Goal: Task Accomplishment & Management: Complete application form

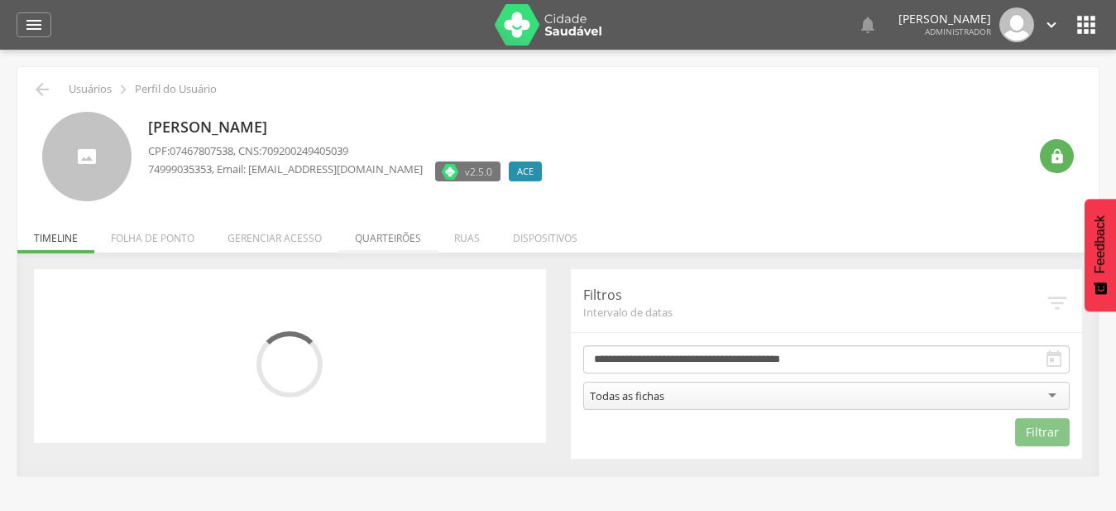
click at [415, 234] on li "Quarteirões" at bounding box center [387, 233] width 99 height 39
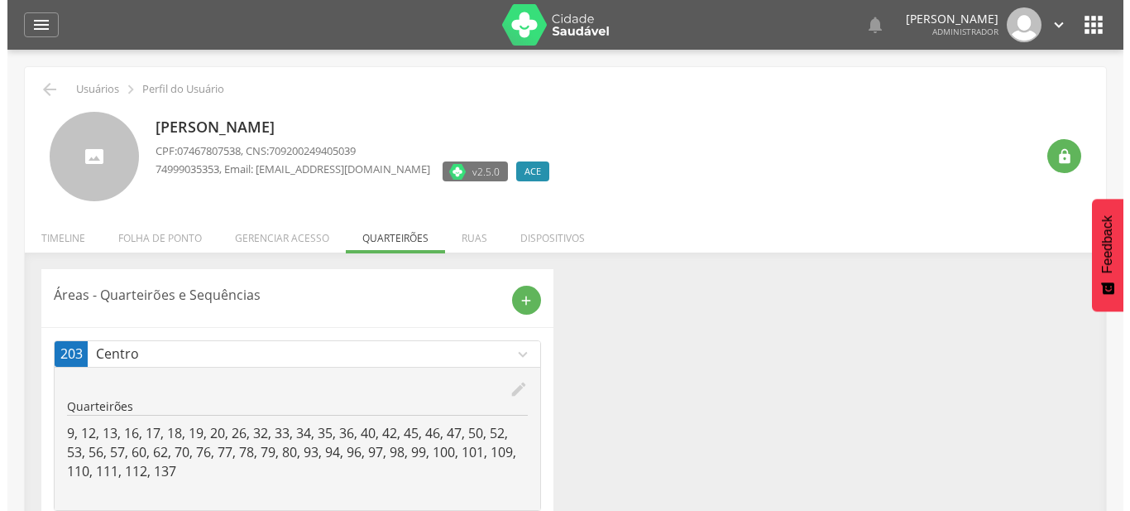
scroll to position [205, 0]
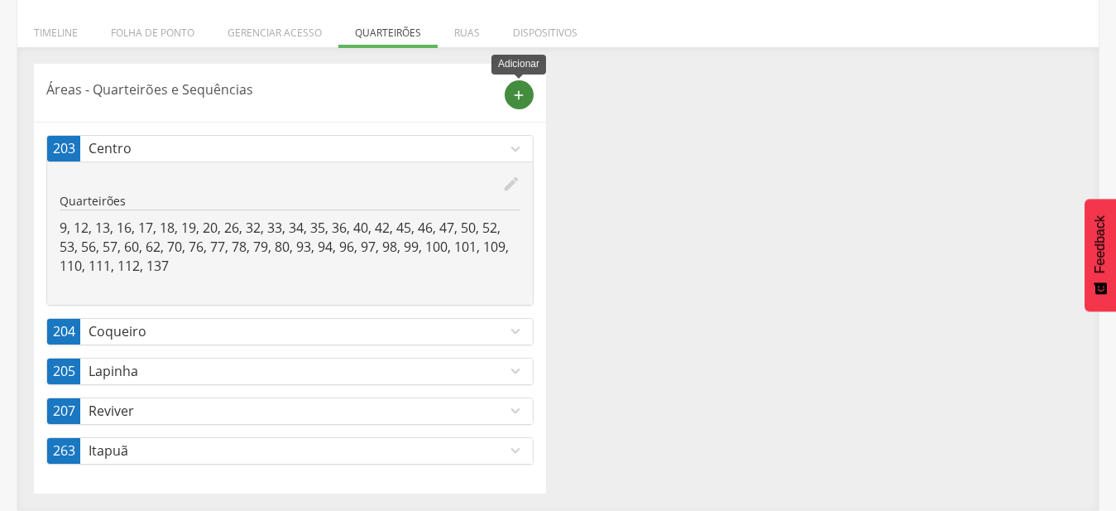
click at [525, 94] on icon "add" at bounding box center [518, 95] width 15 height 15
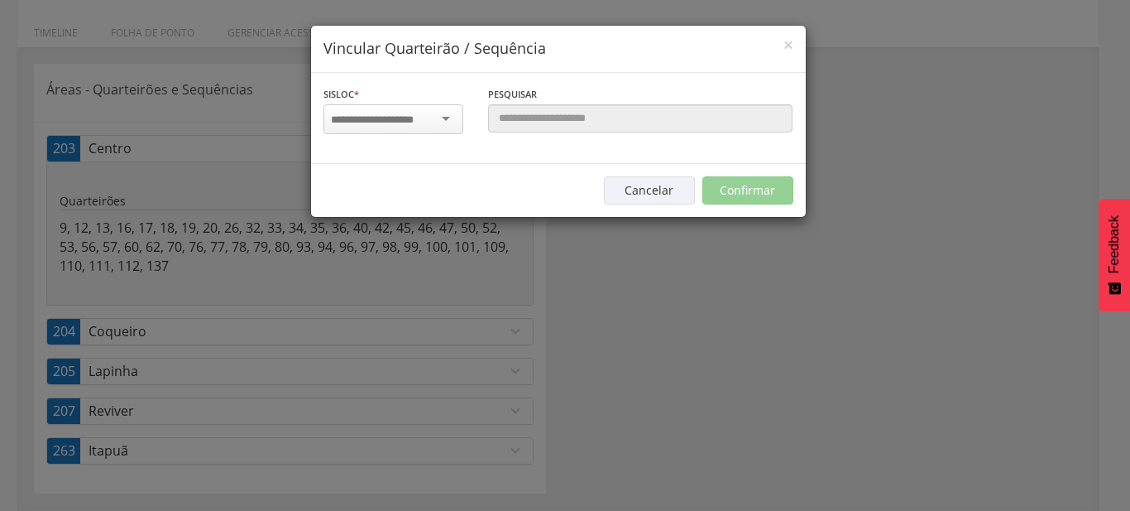
click at [448, 122] on div at bounding box center [394, 119] width 140 height 30
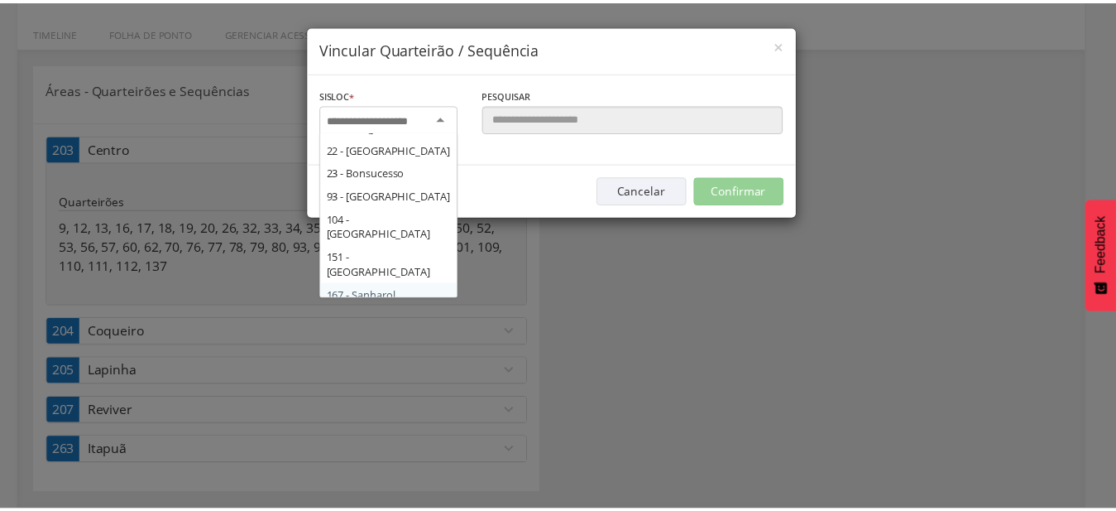
scroll to position [281, 0]
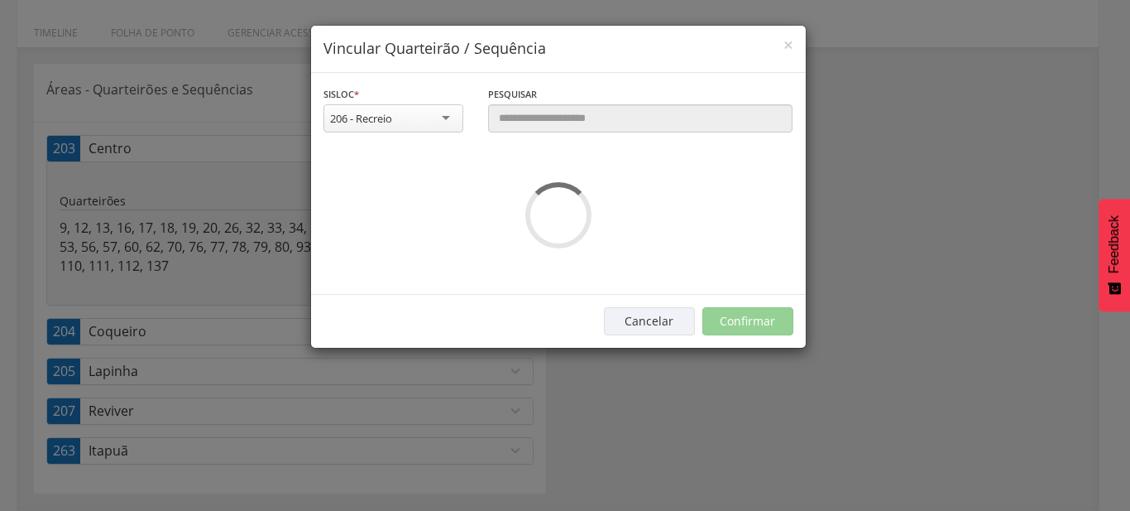
click at [416, 180] on div "**********" at bounding box center [558, 184] width 495 height 222
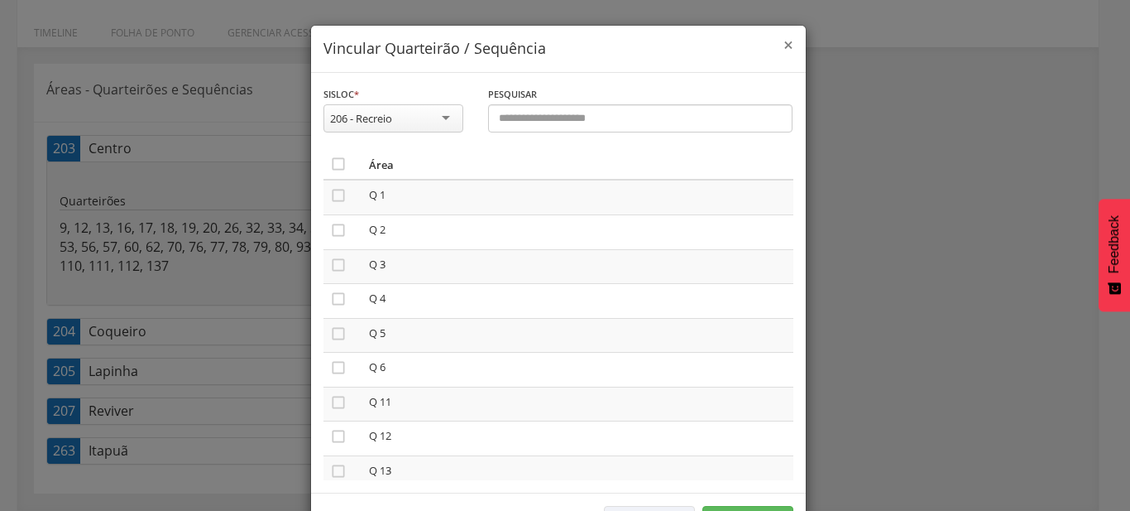
click at [784, 47] on span "×" at bounding box center [789, 44] width 10 height 23
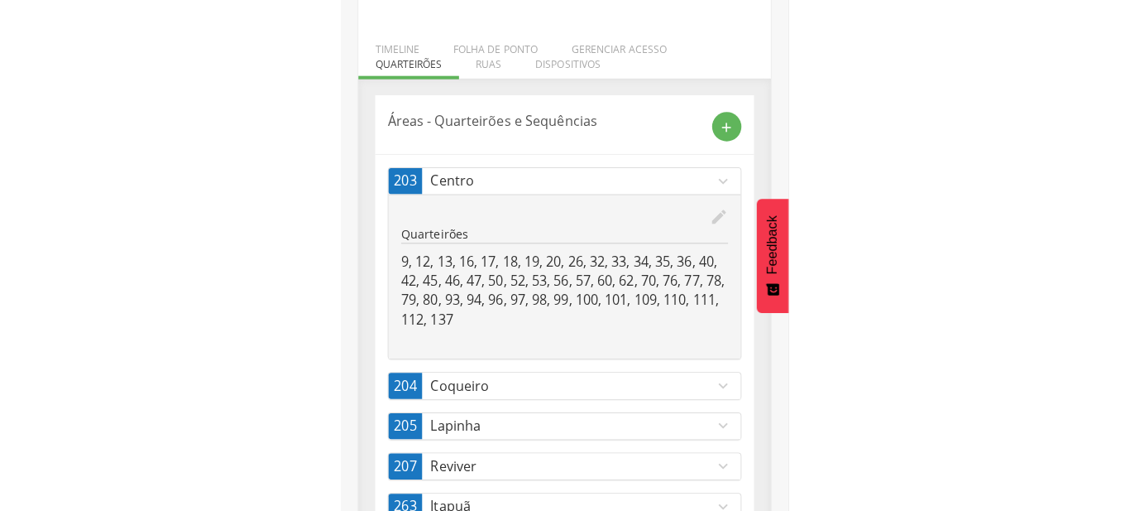
scroll to position [205, 0]
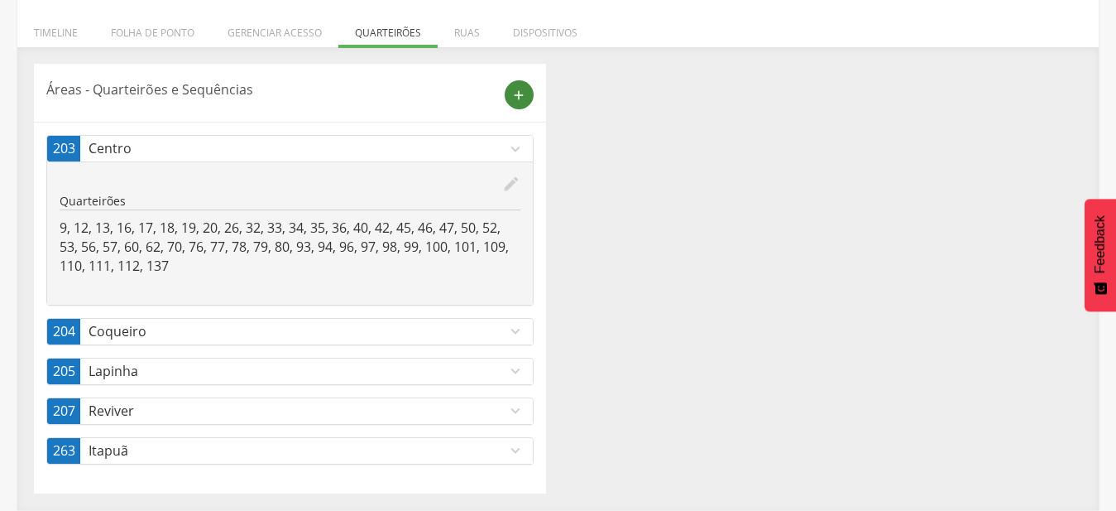
click at [518, 88] on icon "add" at bounding box center [518, 95] width 15 height 15
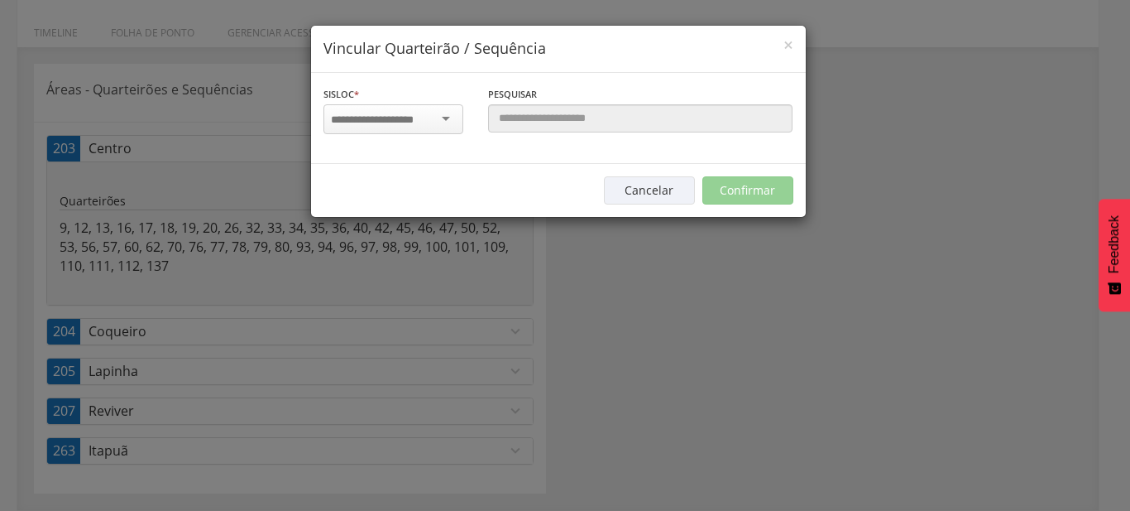
click at [433, 123] on input "select-one" at bounding box center [383, 120] width 104 height 15
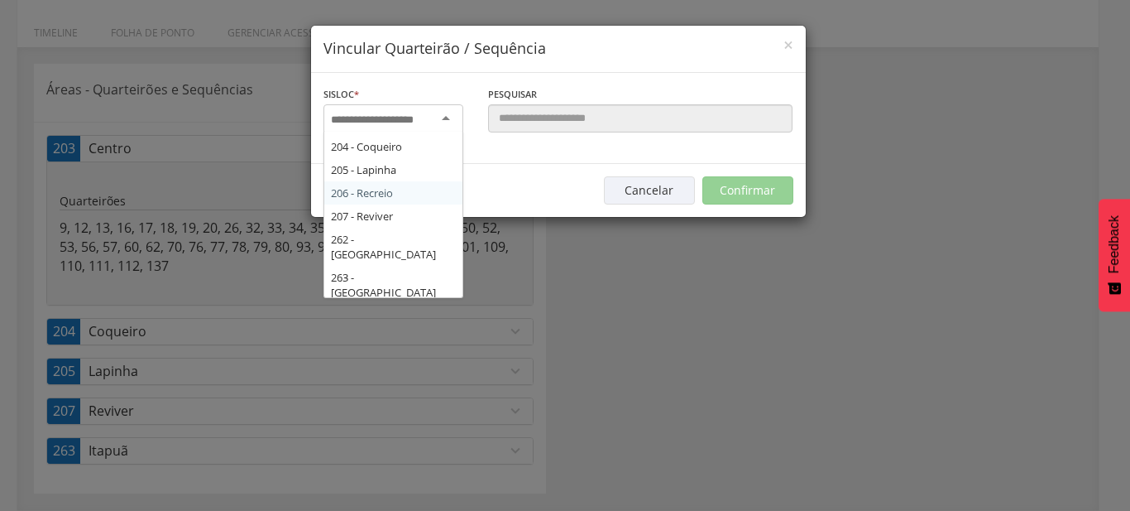
click at [422, 164] on div "Sisloc * 17 - Angico 18 - [GEOGRAPHIC_DATA] 19 - [GEOGRAPHIC_DATA] 21 - [GEOGRA…" at bounding box center [558, 118] width 495 height 91
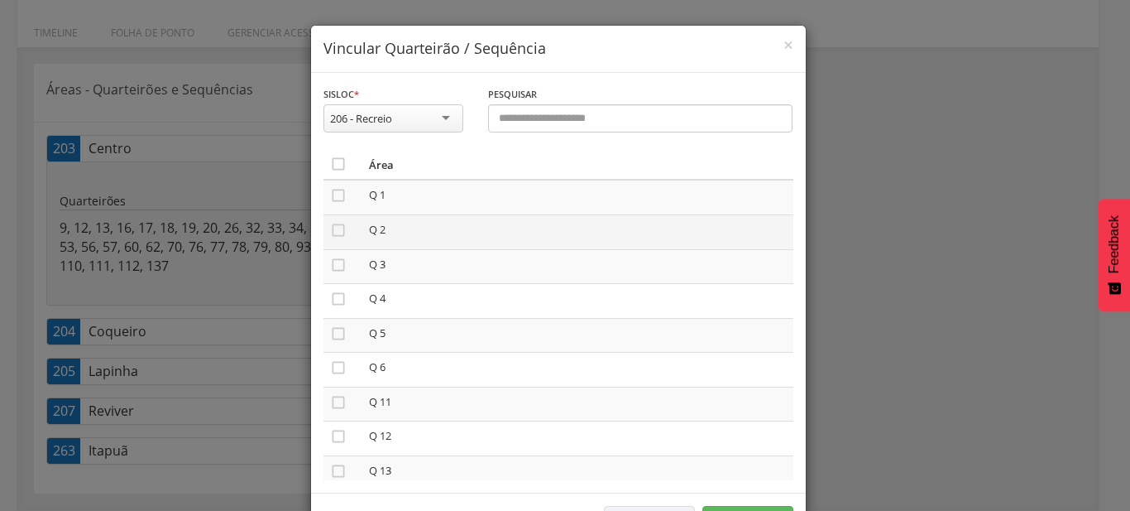
drag, startPoint x: 334, startPoint y: 198, endPoint x: 334, endPoint y: 219, distance: 21.5
click at [334, 198] on icon "" at bounding box center [338, 195] width 17 height 17
click at [334, 231] on icon "" at bounding box center [338, 230] width 17 height 17
click at [333, 268] on icon "" at bounding box center [338, 265] width 17 height 17
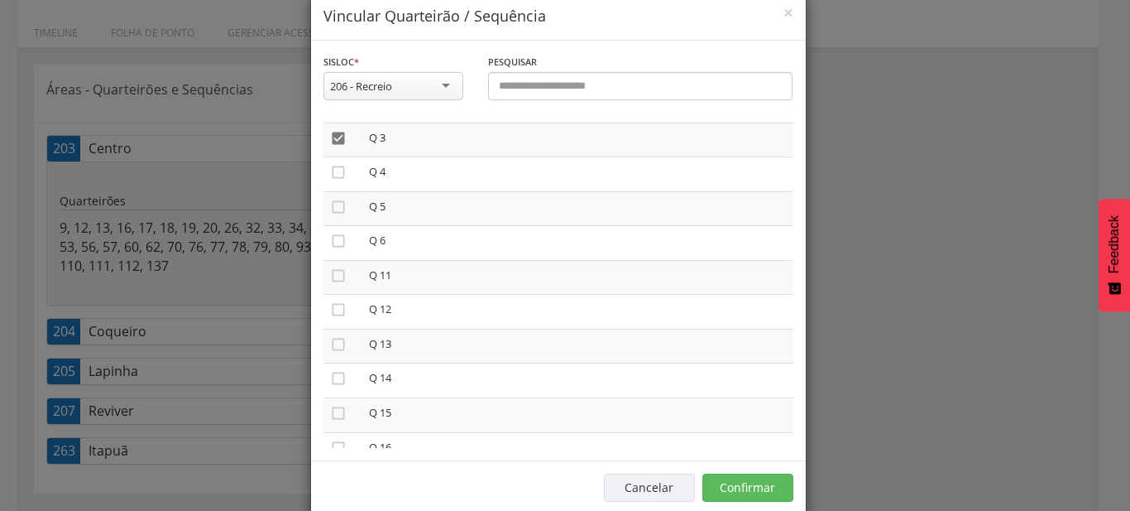
scroll to position [61, 0]
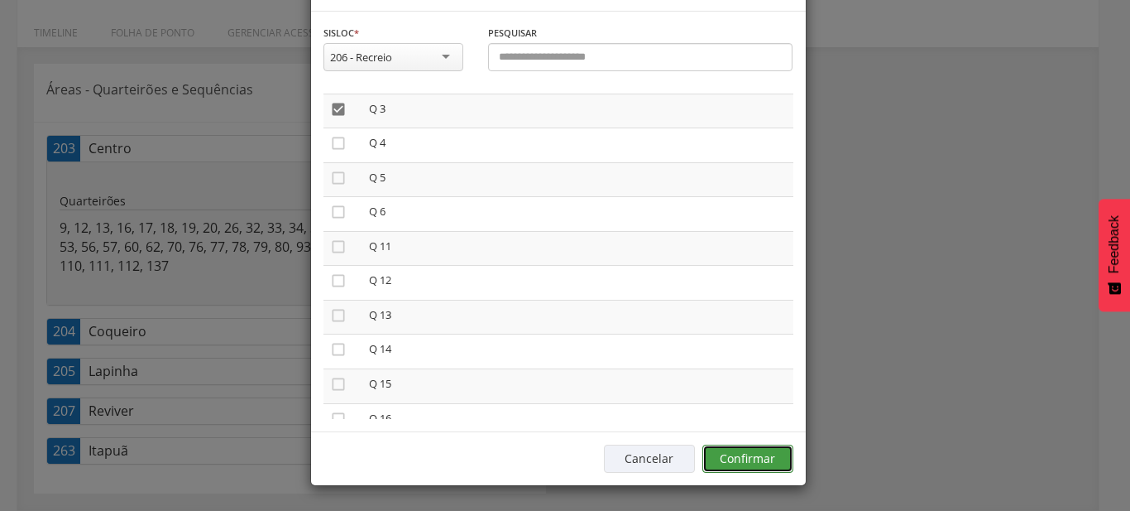
click at [739, 452] on button "Confirmar" at bounding box center [748, 458] width 91 height 28
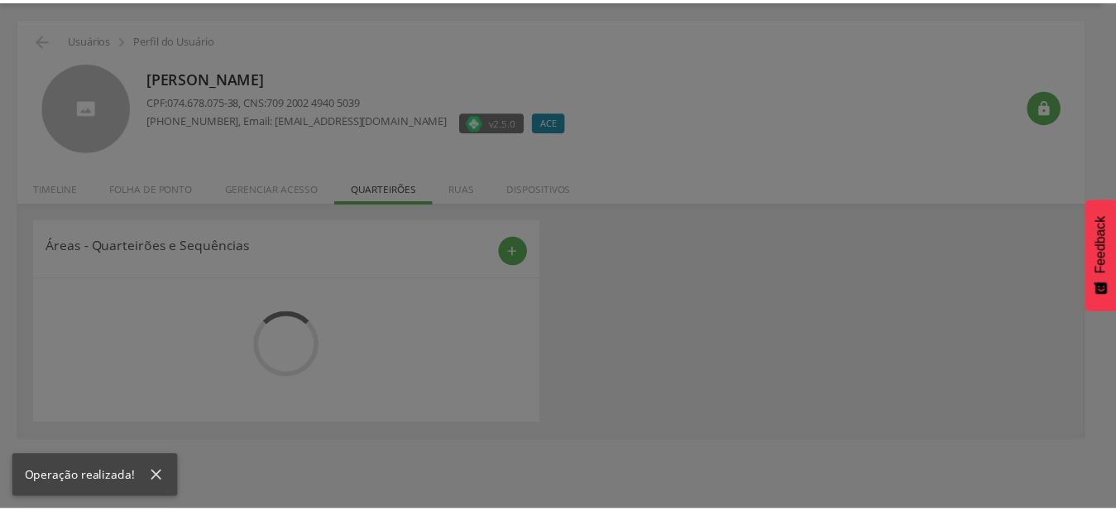
scroll to position [50, 0]
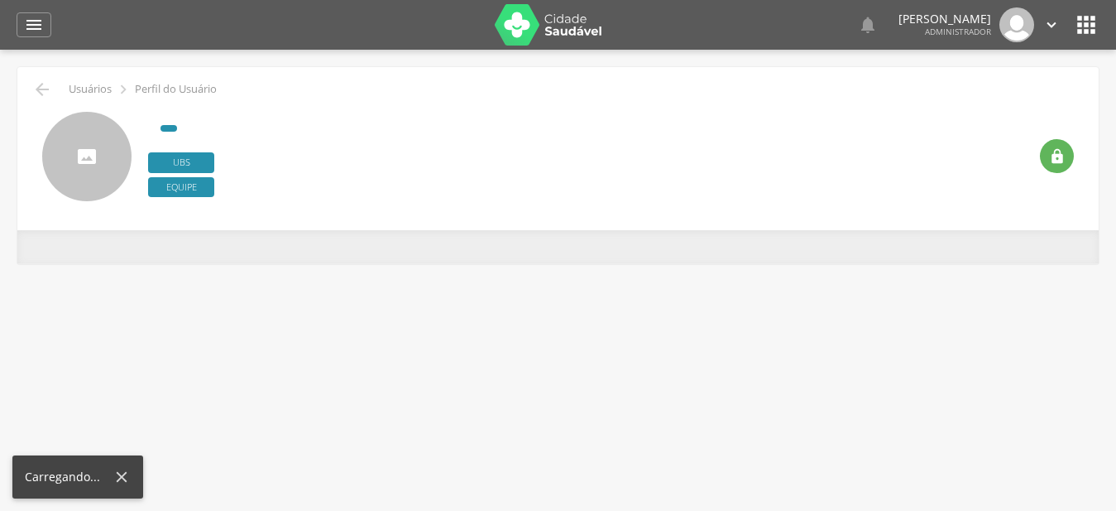
type input "**********"
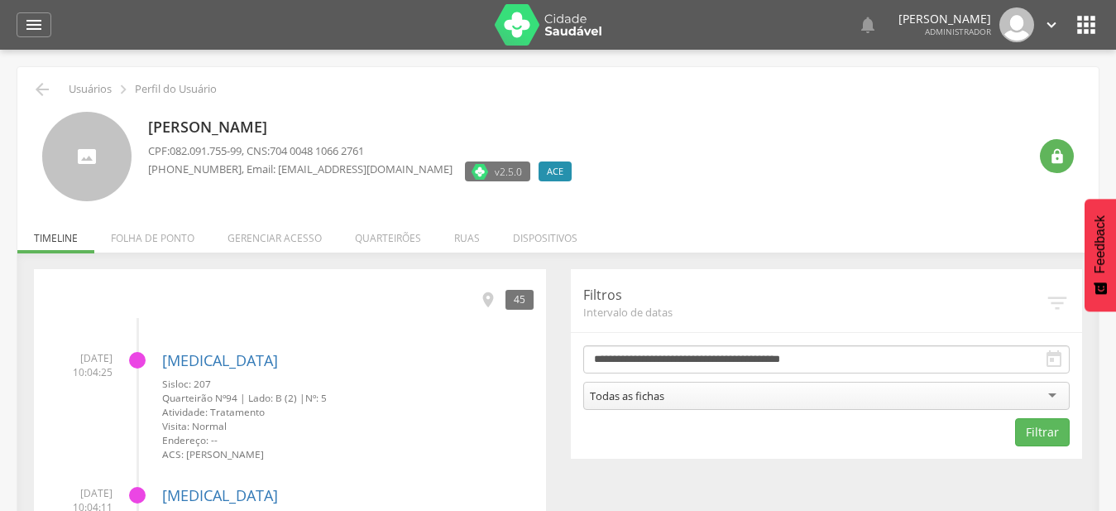
drag, startPoint x: 402, startPoint y: 233, endPoint x: 453, endPoint y: 287, distance: 74.3
click at [402, 233] on li "Quarteirões" at bounding box center [387, 233] width 99 height 39
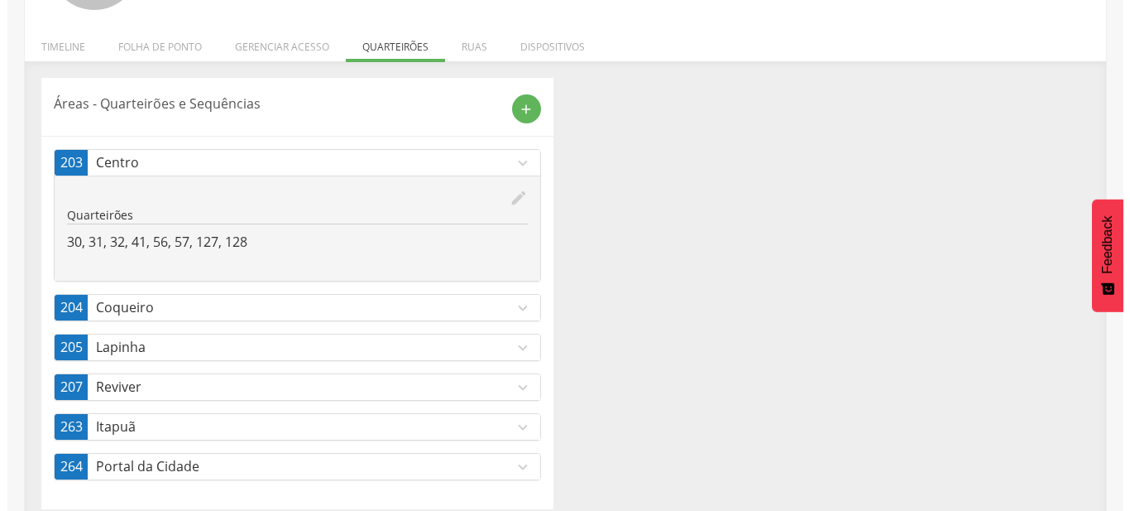
scroll to position [207, 0]
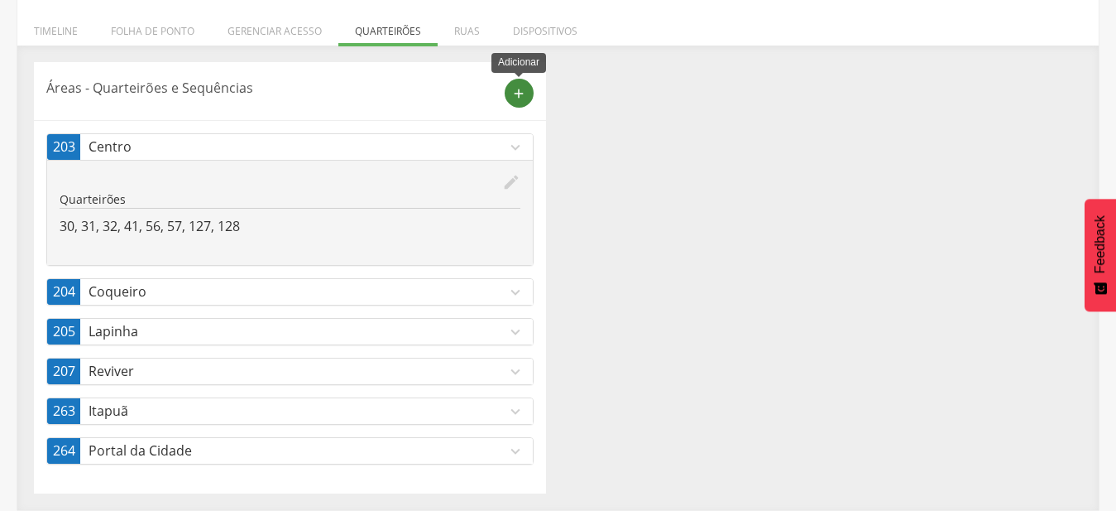
click at [521, 96] on icon "add" at bounding box center [518, 93] width 15 height 15
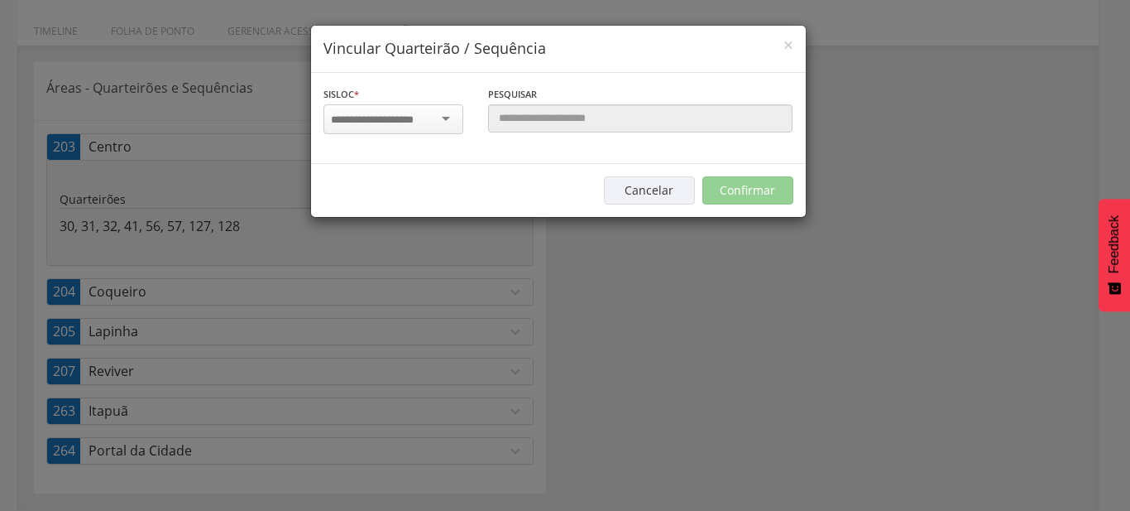
click at [417, 109] on div at bounding box center [394, 119] width 140 height 30
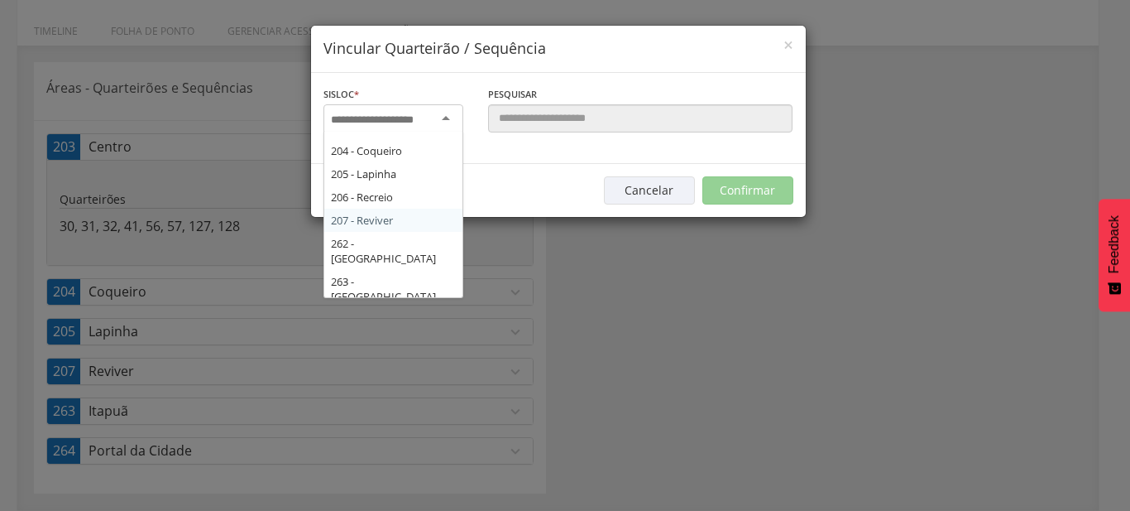
scroll to position [281, 0]
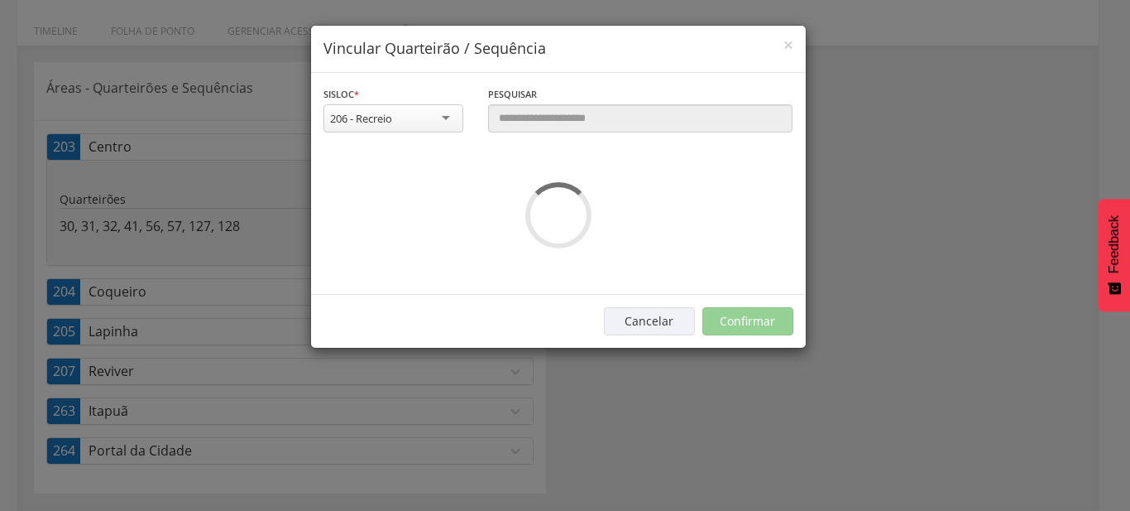
click at [391, 179] on div "**********" at bounding box center [558, 184] width 495 height 222
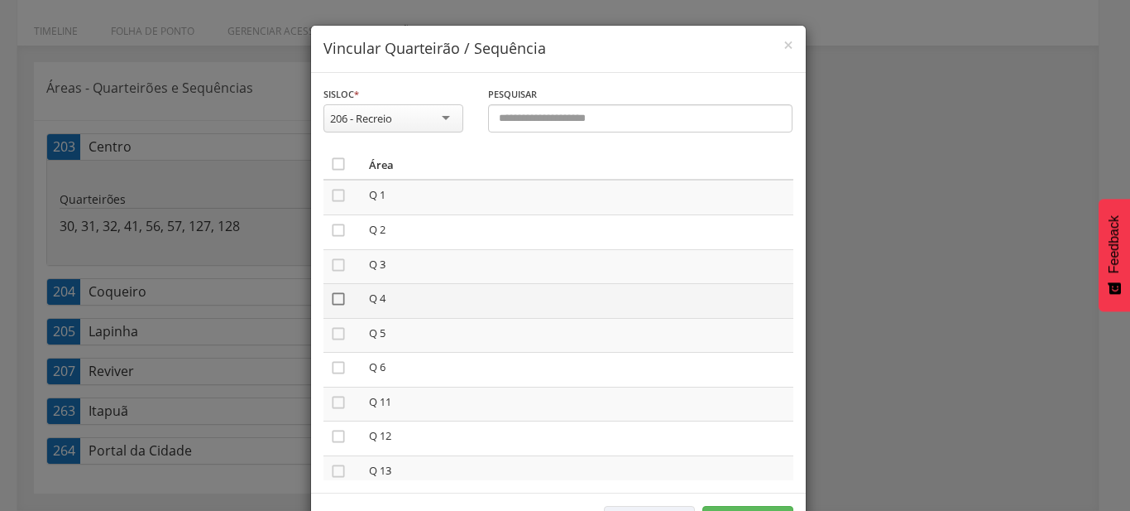
click at [334, 296] on icon "" at bounding box center [338, 298] width 17 height 17
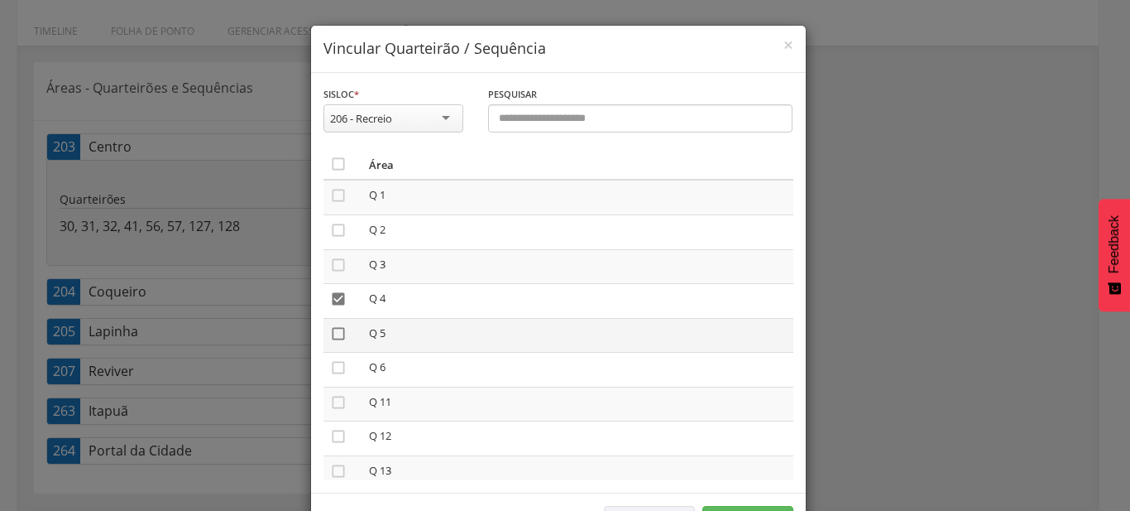
click at [330, 327] on icon "" at bounding box center [338, 333] width 17 height 17
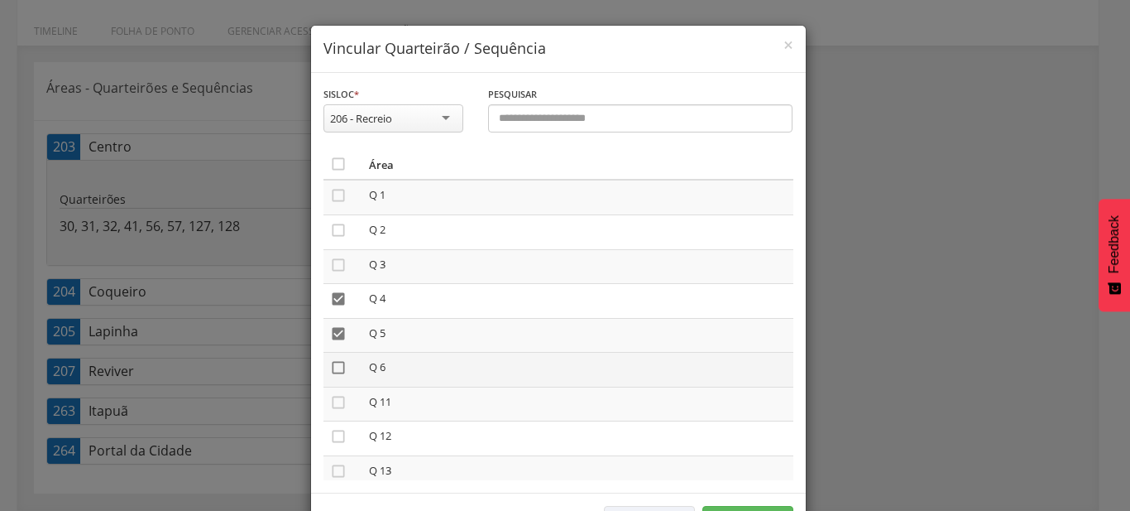
click at [334, 367] on icon "" at bounding box center [338, 367] width 17 height 17
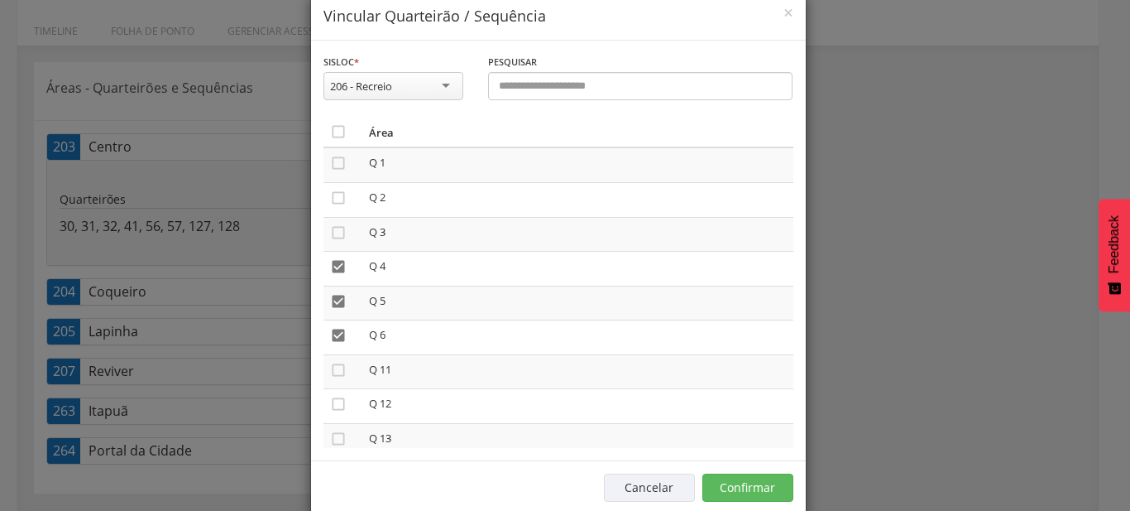
scroll to position [61, 0]
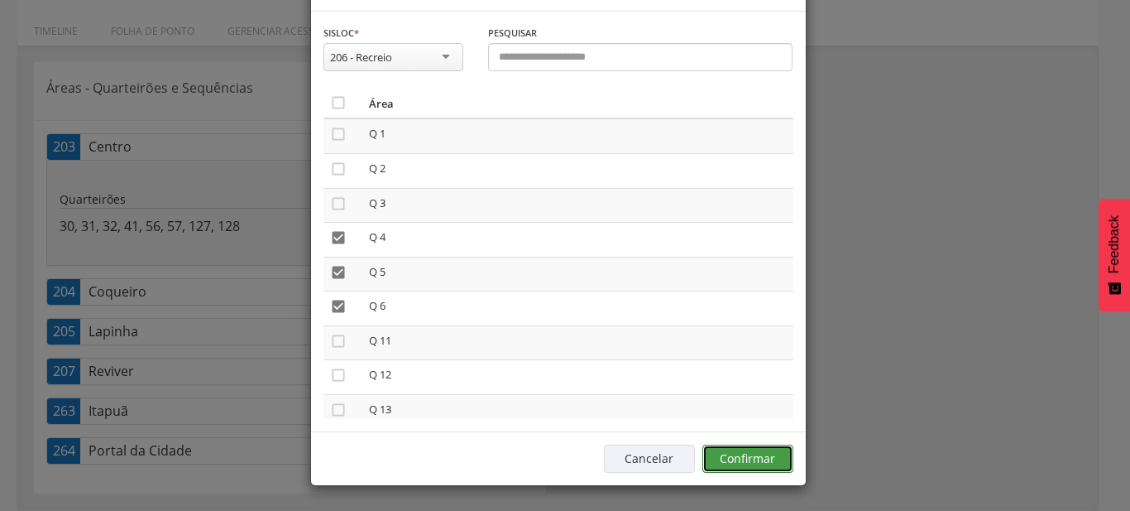
click at [767, 460] on button "Confirmar" at bounding box center [748, 458] width 91 height 28
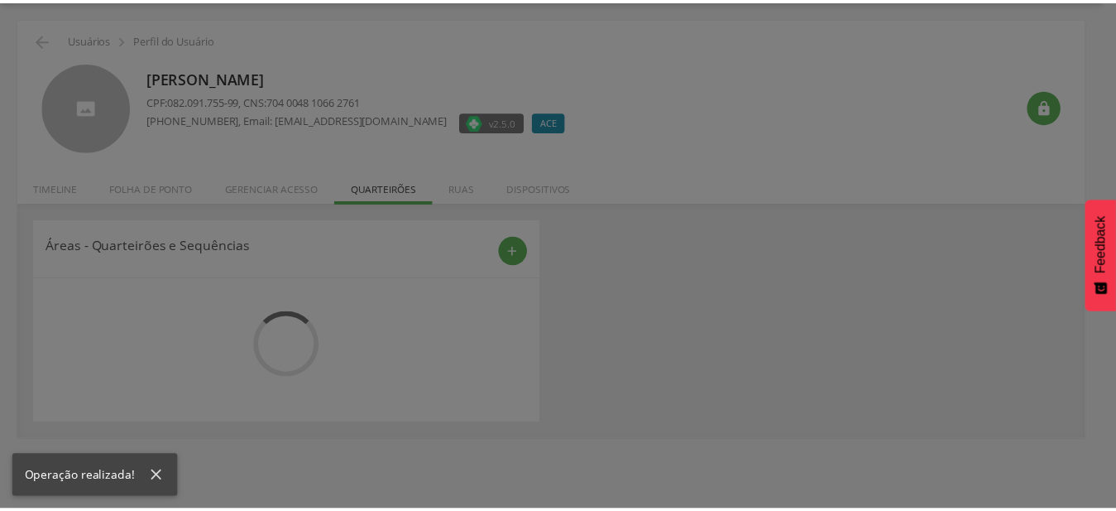
scroll to position [50, 0]
